Goal: Task Accomplishment & Management: Use online tool/utility

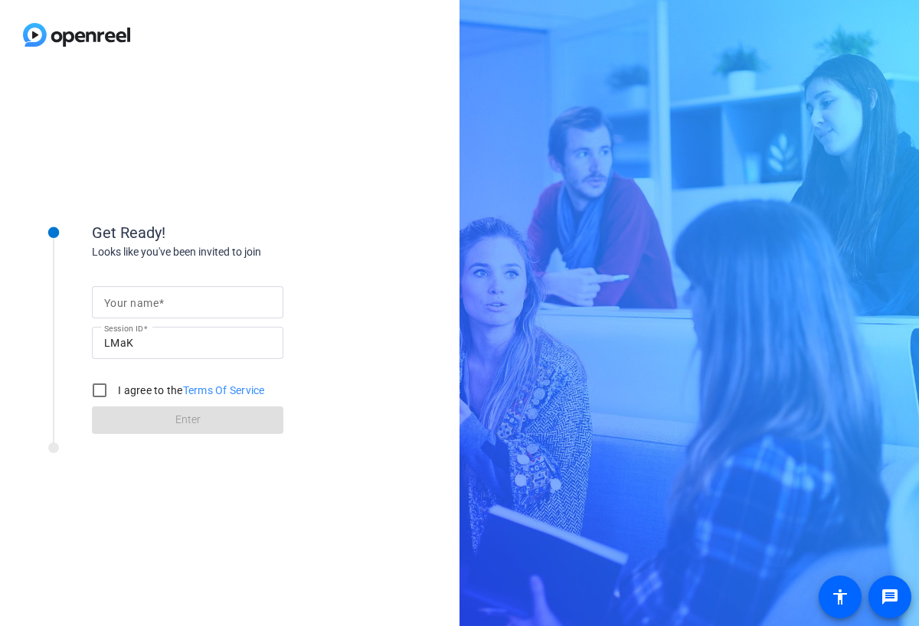
click at [134, 299] on mat-label "Your name" at bounding box center [131, 303] width 54 height 12
click at [134, 299] on input "Your name" at bounding box center [187, 302] width 167 height 18
type input "[PERSON_NAME]"
click at [94, 394] on input "I agree to the Terms Of Service" at bounding box center [99, 390] width 31 height 31
checkbox input "true"
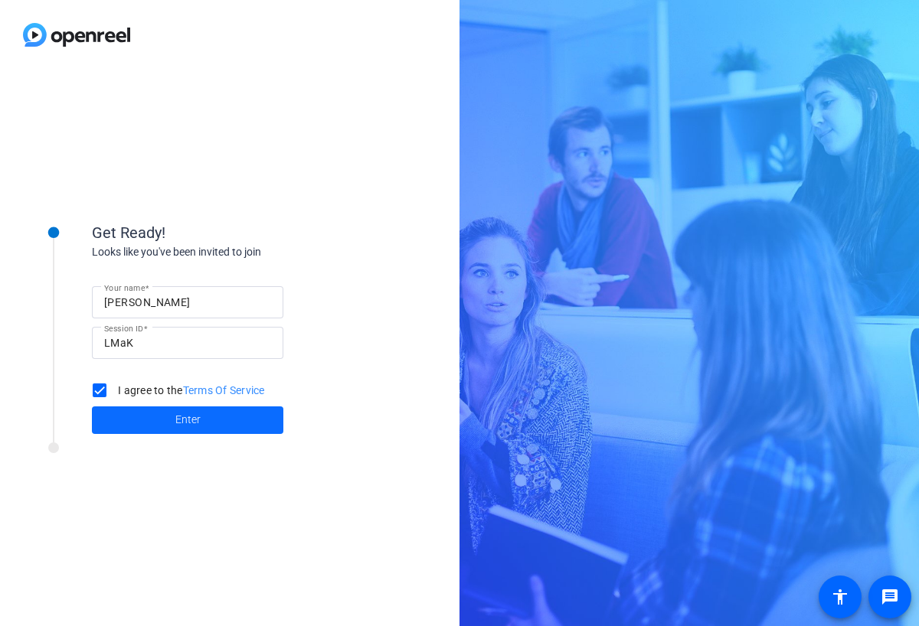
click at [124, 407] on span at bounding box center [187, 420] width 191 height 37
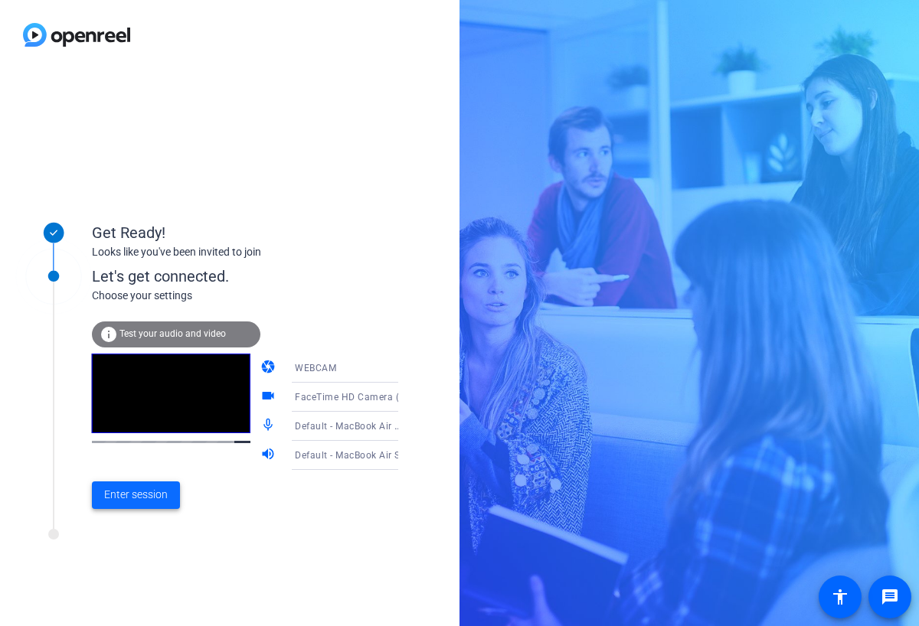
click at [147, 499] on span "Enter session" at bounding box center [136, 495] width 64 height 16
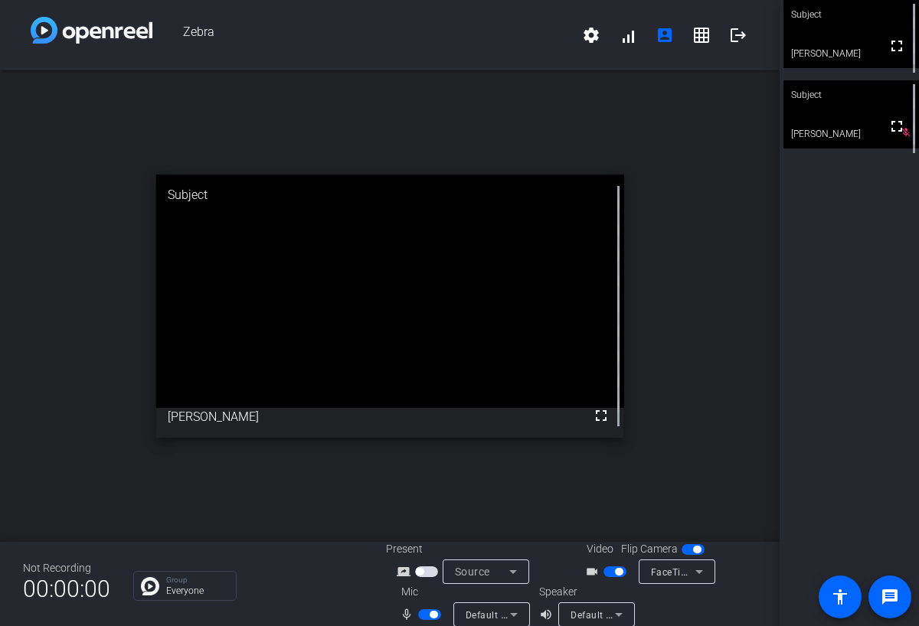
click at [214, 354] on video at bounding box center [390, 292] width 468 height 234
